Goal: Information Seeking & Learning: Learn about a topic

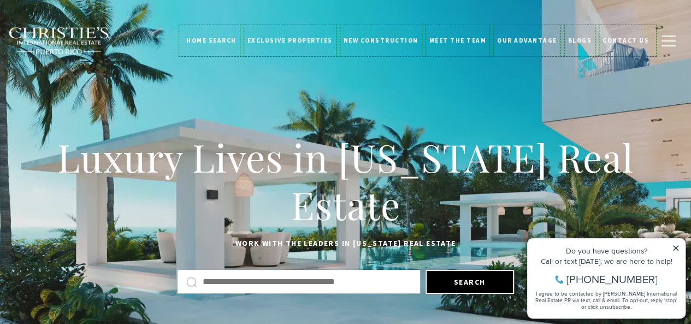
click at [586, 49] on link "Blogs" at bounding box center [580, 40] width 35 height 27
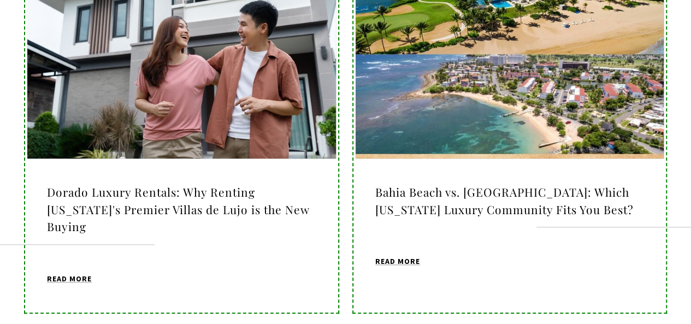
click at [214, 201] on h4 "Dorado Luxury Rentals: Why Renting Puerto Rico's Premier Villas de Lujo is the …" at bounding box center [181, 210] width 269 height 52
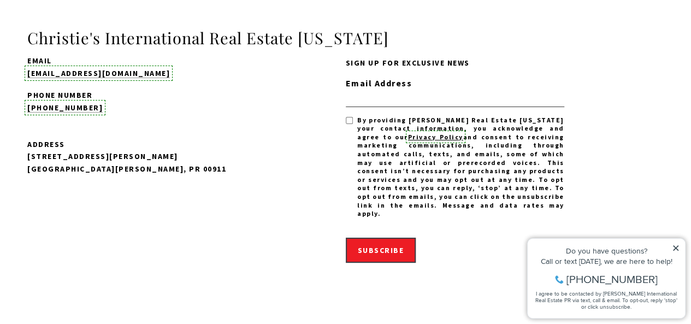
scroll to position [10409, 0]
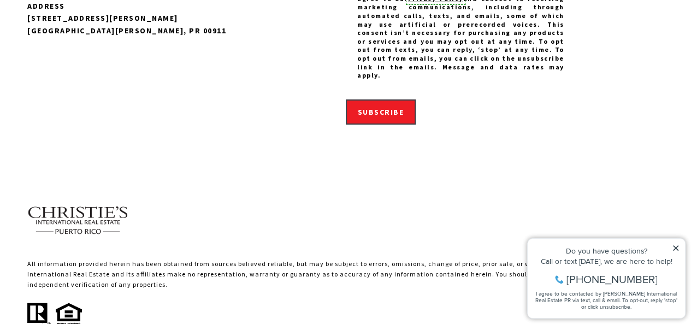
click at [671, 251] on div "Do you have questions?" at bounding box center [606, 251] width 146 height 8
click at [674, 248] on icon at bounding box center [676, 248] width 8 height 8
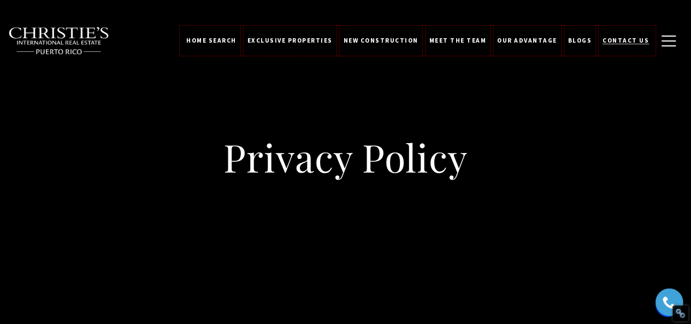
click at [625, 39] on span "Contact Us" at bounding box center [626, 41] width 46 height 8
